Goal: Find specific page/section: Find specific page/section

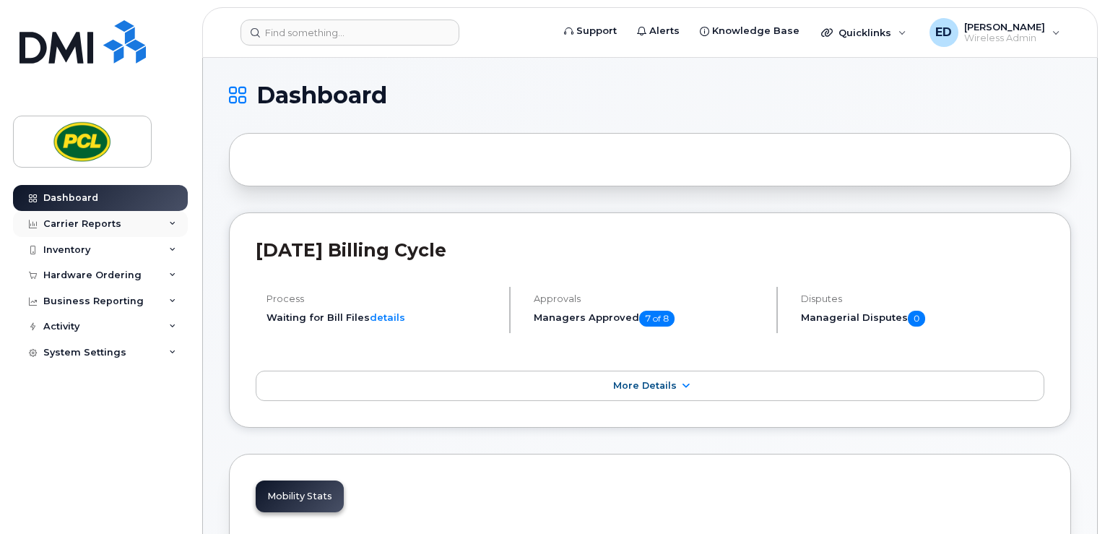
click at [103, 222] on div "Carrier Reports" at bounding box center [82, 224] width 78 height 12
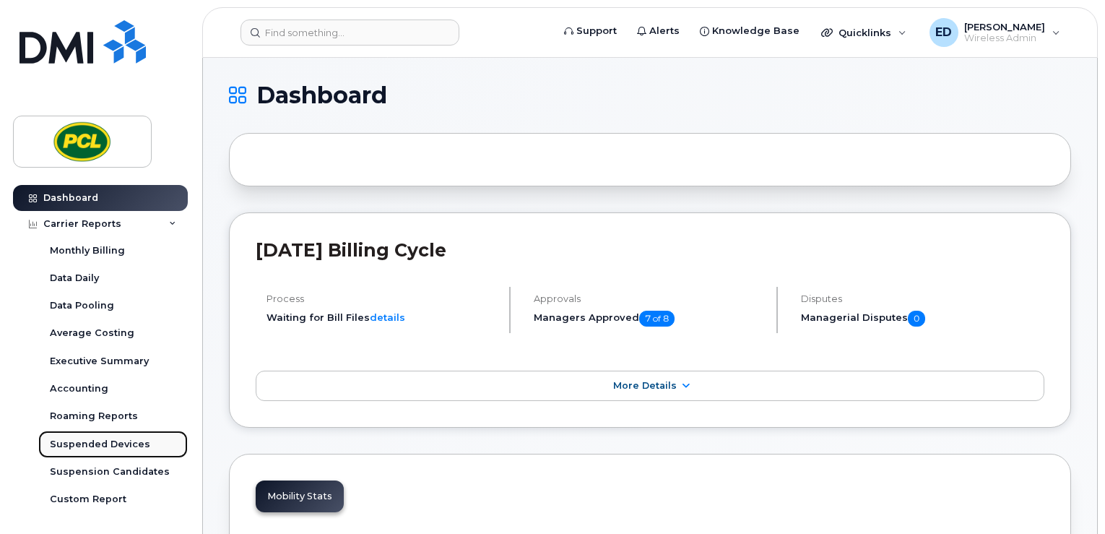
click at [117, 440] on div "Suspended Devices" at bounding box center [100, 444] width 100 height 13
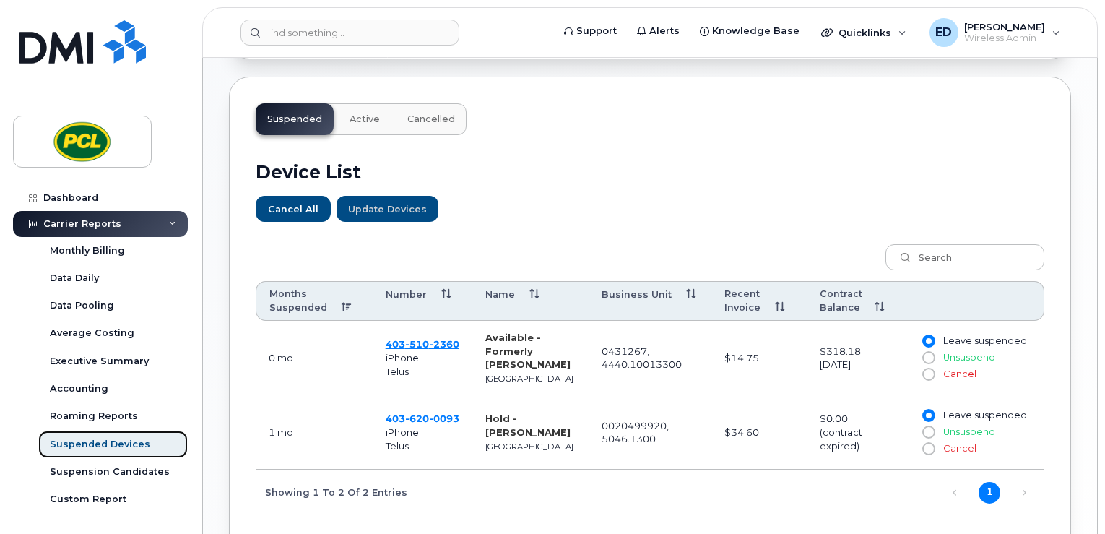
scroll to position [433, 0]
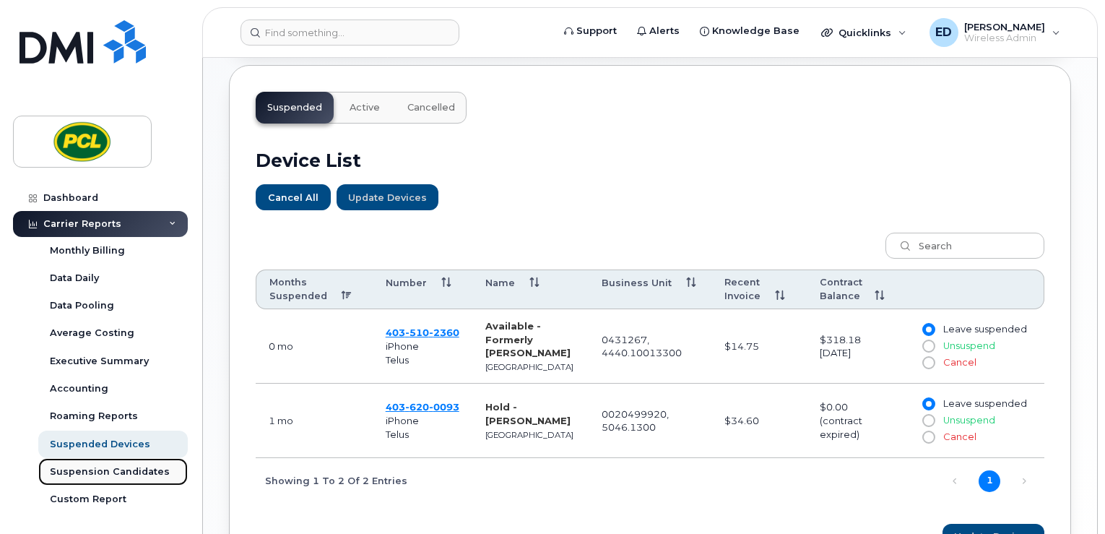
click at [104, 475] on div "Suspension Candidates" at bounding box center [110, 471] width 120 height 13
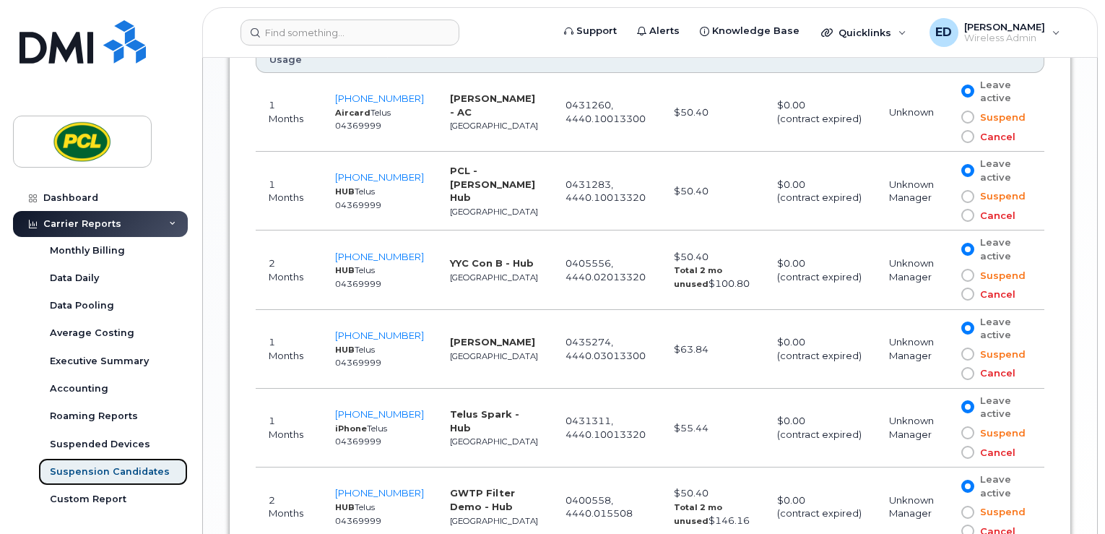
scroll to position [1011, 0]
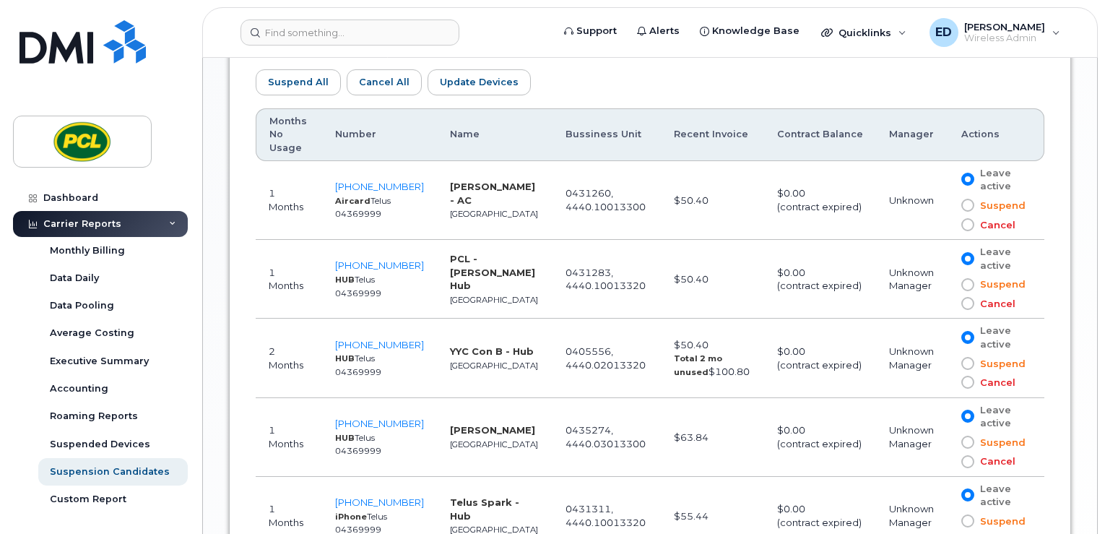
scroll to position [722, 0]
